Goal: Find specific page/section: Find specific page/section

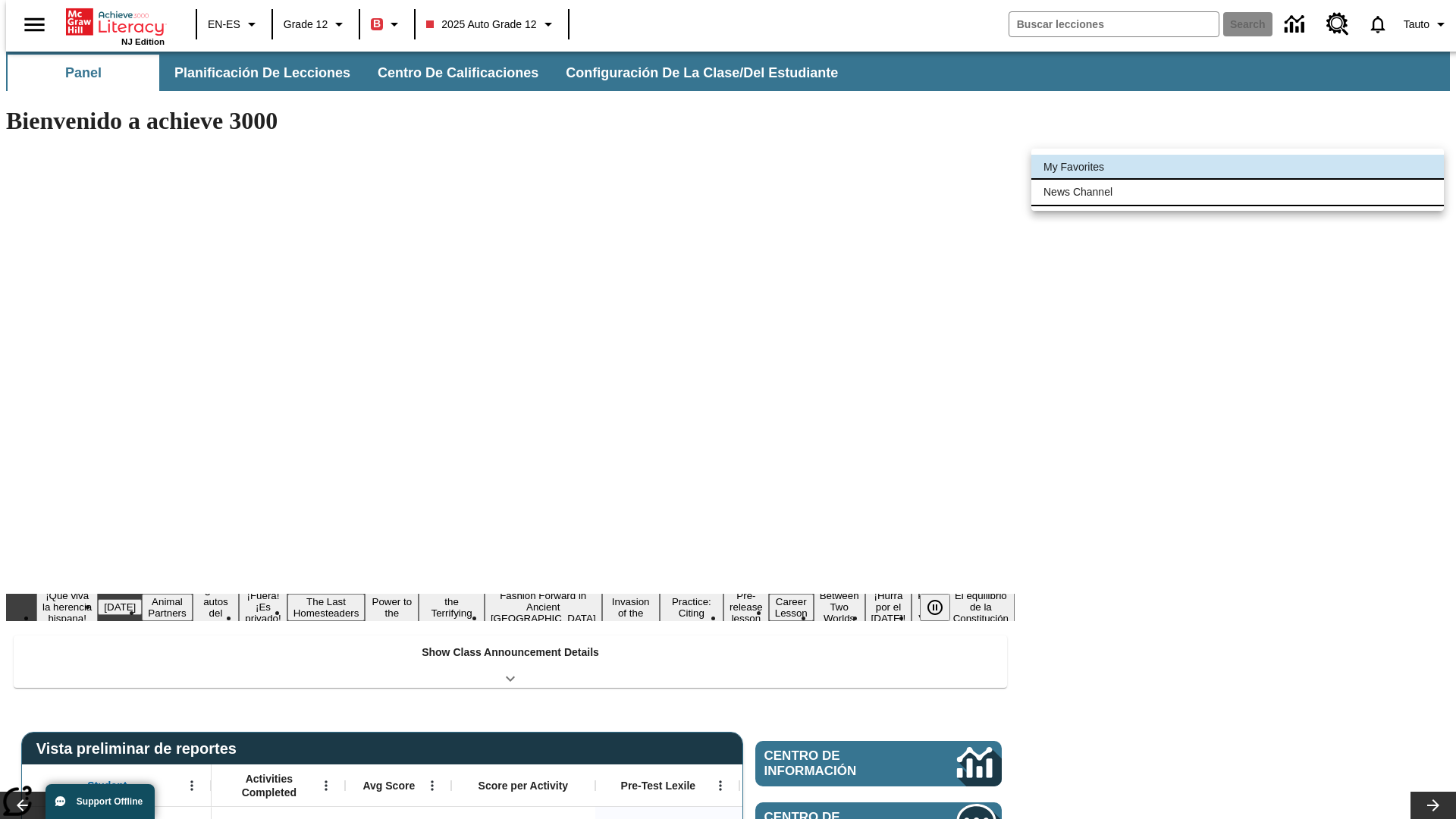
click at [1237, 192] on li "News Channel" at bounding box center [1237, 192] width 413 height 25
type input "120"
